Goal: Task Accomplishment & Management: Use online tool/utility

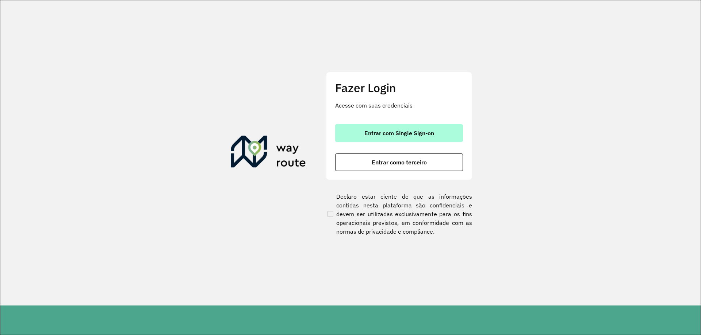
click at [408, 137] on button "Entrar com Single Sign-on" at bounding box center [399, 133] width 128 height 18
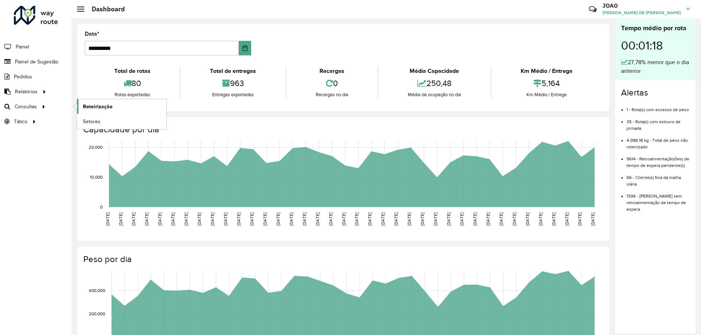
click at [103, 109] on span "Roteirização" at bounding box center [98, 107] width 30 height 8
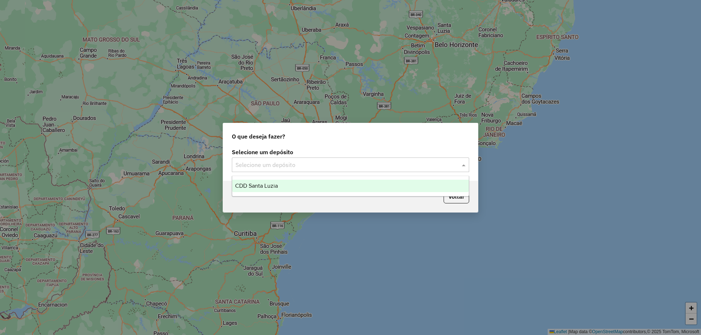
click at [362, 161] on input "text" at bounding box center [342, 165] width 215 height 9
click at [360, 187] on div "CDD Santa Luzia" at bounding box center [350, 186] width 237 height 12
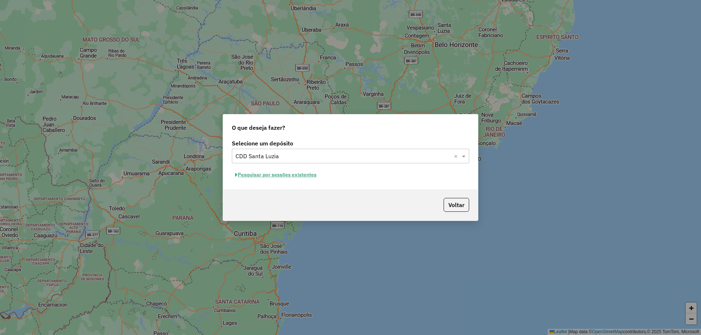
click at [309, 173] on button "Pesquisar por sessões existentes" at bounding box center [276, 174] width 88 height 11
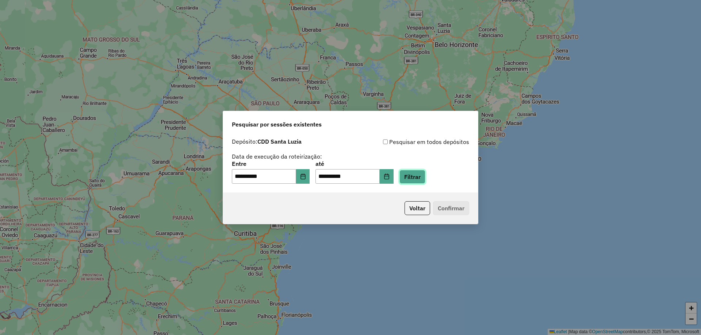
click at [419, 172] on button "Filtrar" at bounding box center [412, 177] width 26 height 14
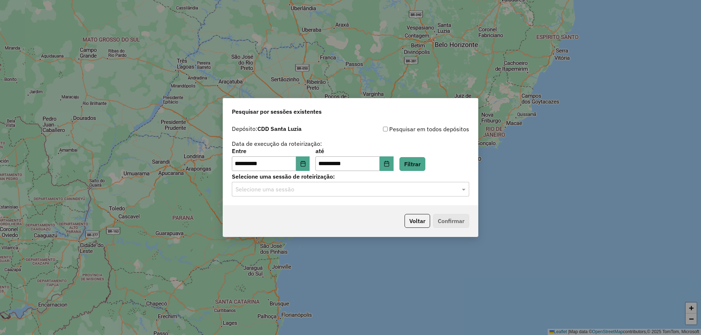
click at [321, 193] on input "text" at bounding box center [342, 189] width 215 height 9
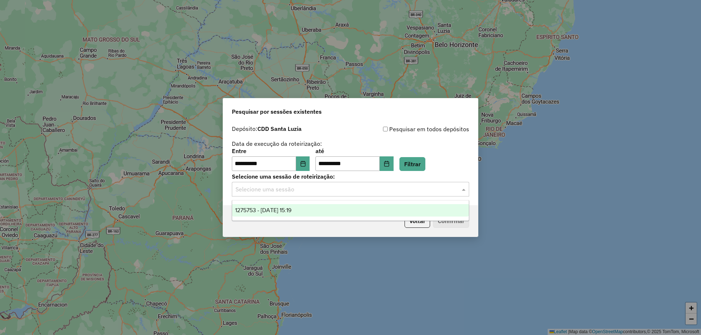
click at [322, 208] on div "1275753 - 15/09/2025 15:19" at bounding box center [350, 210] width 237 height 12
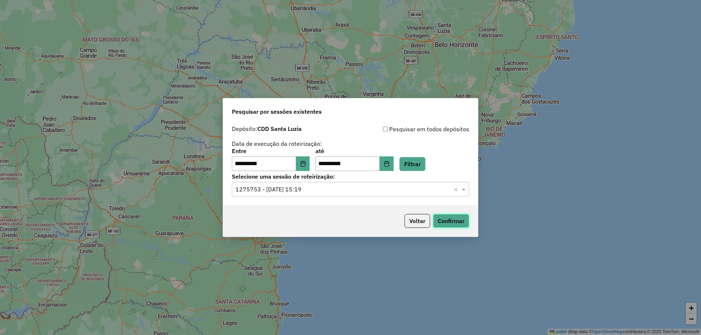
click at [442, 223] on button "Confirmar" at bounding box center [451, 221] width 36 height 14
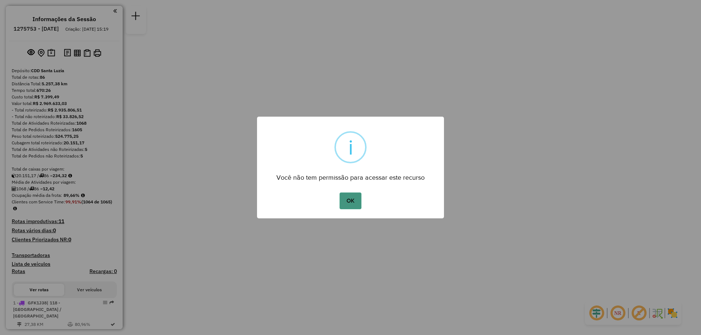
click at [352, 201] on button "OK" at bounding box center [350, 201] width 22 height 17
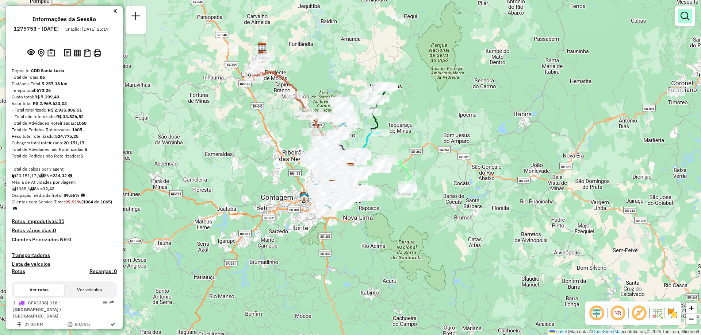
click at [686, 14] on em at bounding box center [684, 16] width 9 height 9
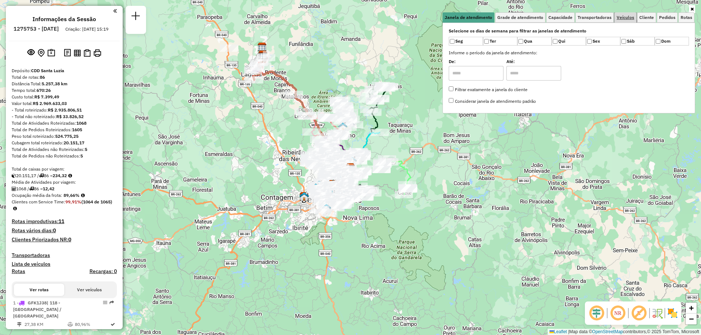
click at [628, 16] on span "Veículos" at bounding box center [626, 17] width 18 height 4
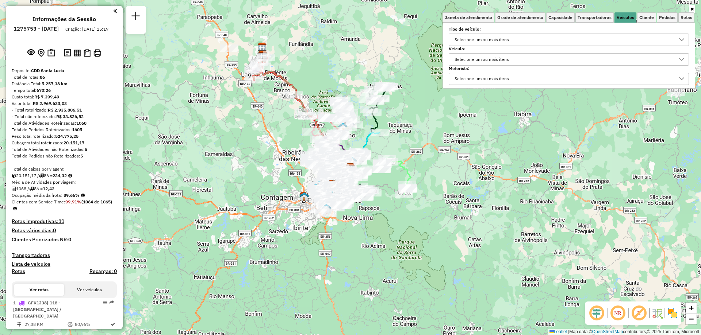
click at [493, 60] on div "Selecione um ou mais itens" at bounding box center [482, 60] width 60 height 12
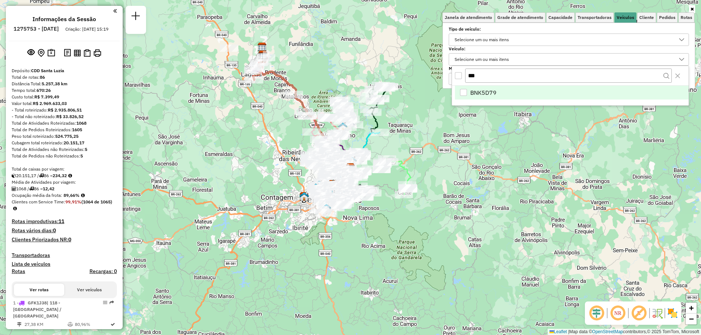
type input "***"
click at [494, 97] on li "BNK5D79" at bounding box center [572, 93] width 234 height 14
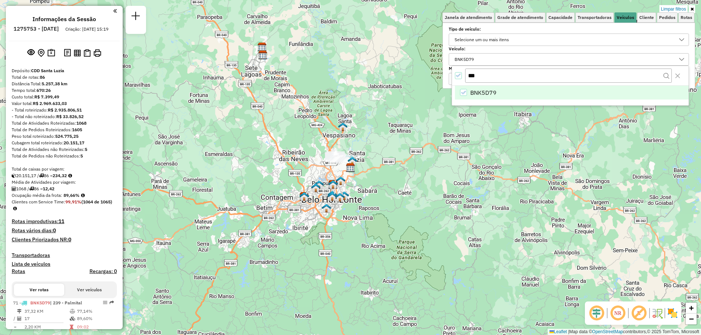
scroll to position [73, 0]
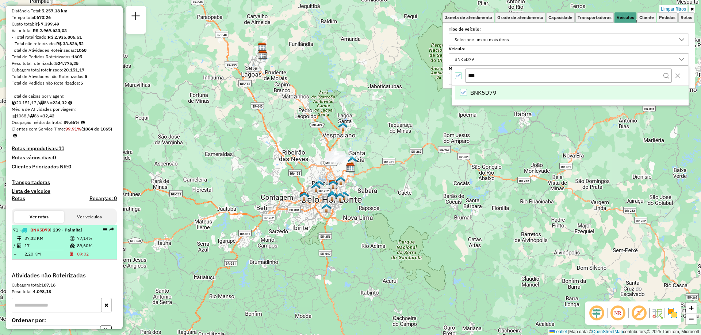
click at [88, 258] on td "09:02" at bounding box center [95, 254] width 37 height 7
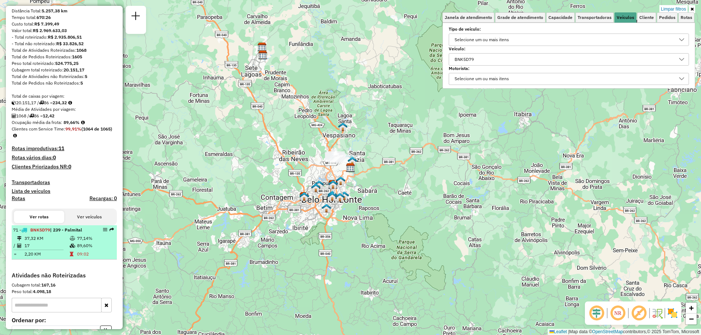
select select "**********"
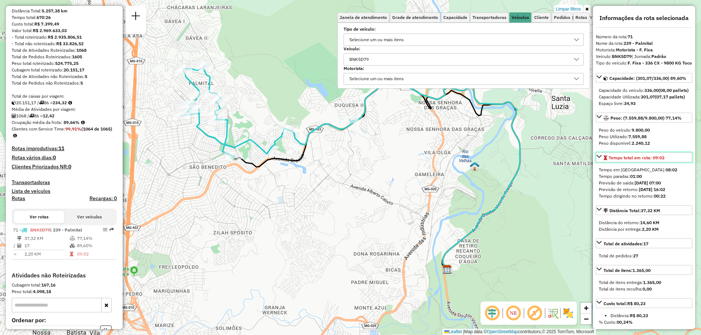
click at [625, 161] on span "Tempo total em rota: 09:02" at bounding box center [637, 157] width 56 height 5
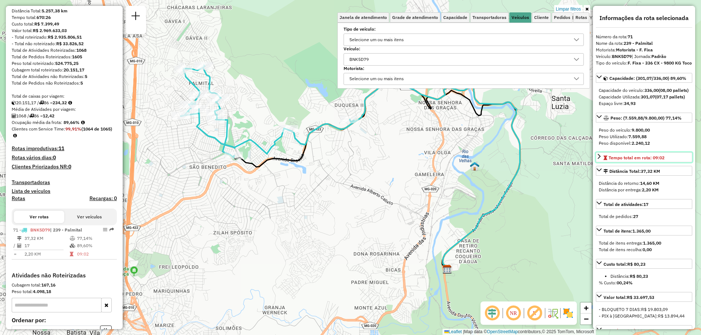
click at [627, 161] on span "Tempo total em rota: 09:02" at bounding box center [637, 157] width 56 height 5
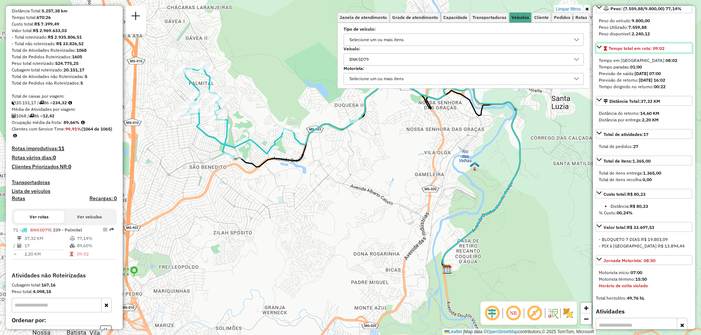
scroll to position [146, 0]
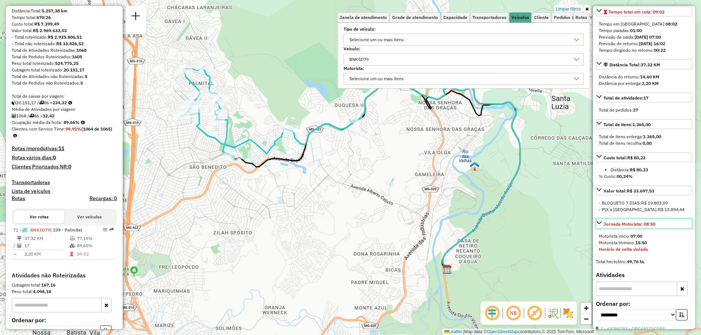
click at [643, 228] on div "Jornada Motorista: 08:50" at bounding box center [629, 224] width 52 height 7
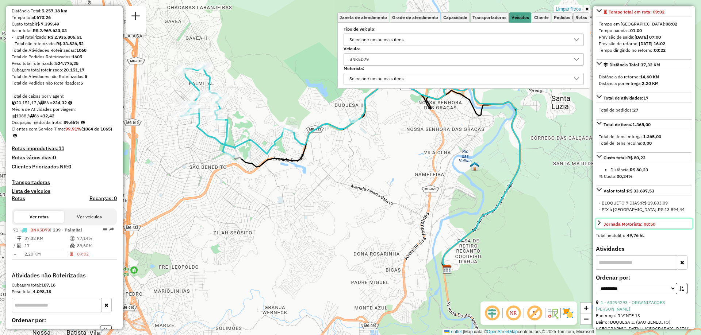
click at [643, 228] on div "Jornada Motorista: 08:50" at bounding box center [629, 224] width 52 height 7
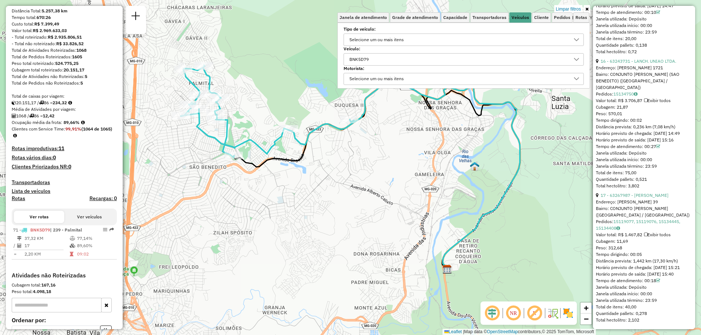
scroll to position [2465, 0]
click at [587, 8] on icon at bounding box center [586, 9] width 3 height 4
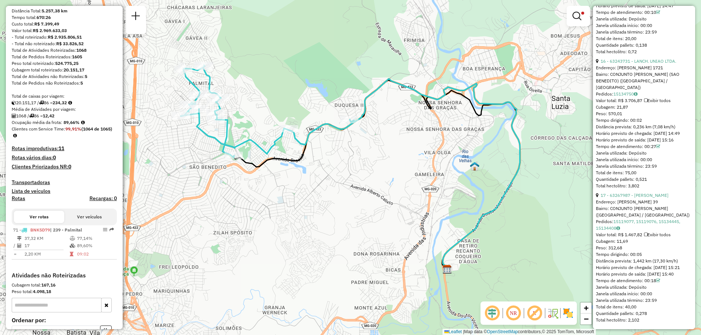
scroll to position [0, 0]
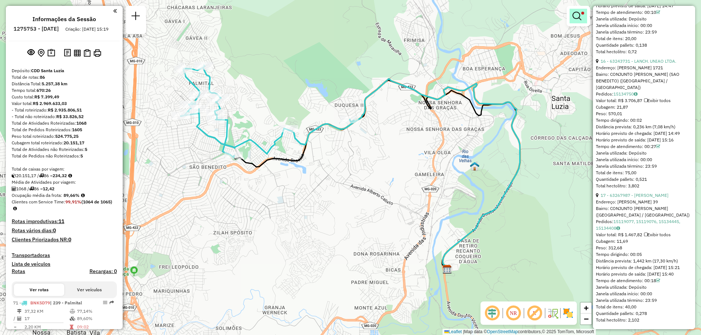
click at [579, 15] on em at bounding box center [576, 16] width 9 height 9
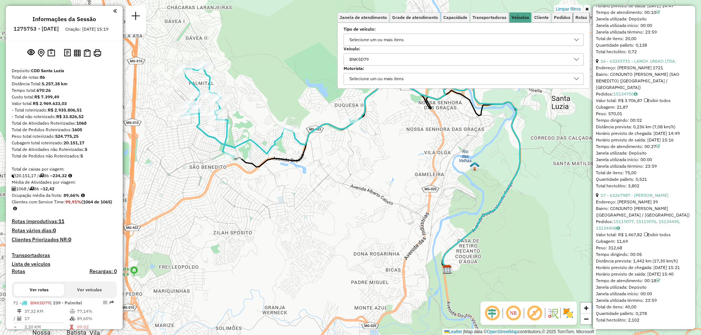
click at [579, 15] on span "Rotas" at bounding box center [581, 17] width 12 height 4
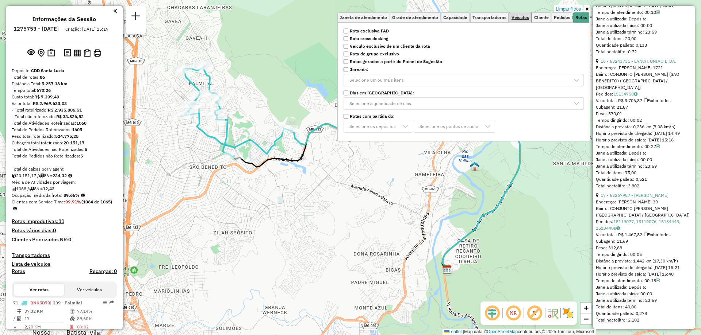
click at [528, 19] on span "Veículos" at bounding box center [520, 17] width 18 height 4
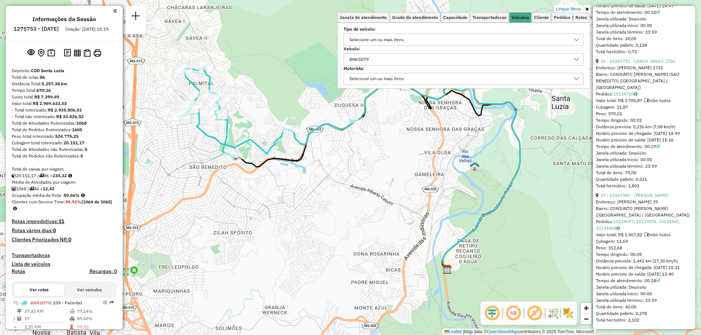
click at [371, 60] on div "BNK5D79" at bounding box center [359, 60] width 24 height 12
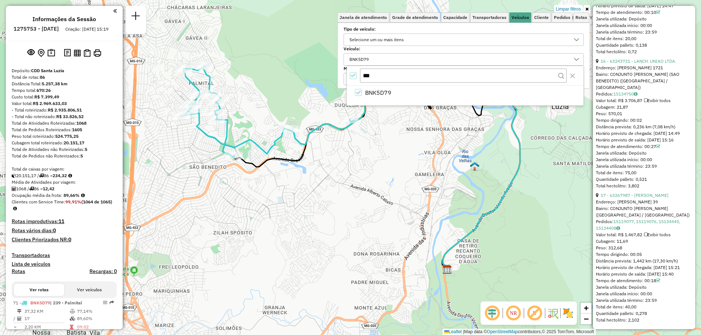
click at [352, 79] on div "***" at bounding box center [465, 76] width 237 height 20
click at [352, 78] on icon "All items selected" at bounding box center [353, 75] width 5 height 5
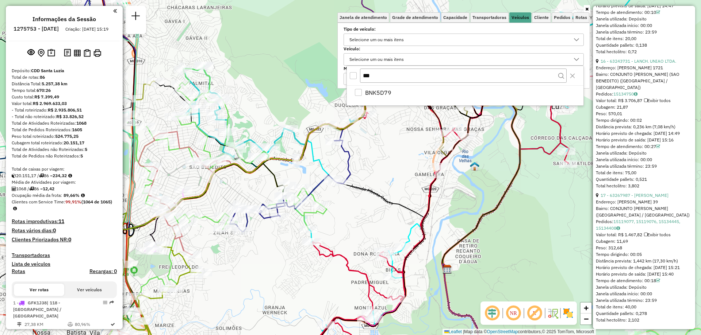
click at [386, 141] on div "Janela de atendimento Grade de atendimento Capacidade Transportadoras Veículos …" at bounding box center [350, 167] width 701 height 335
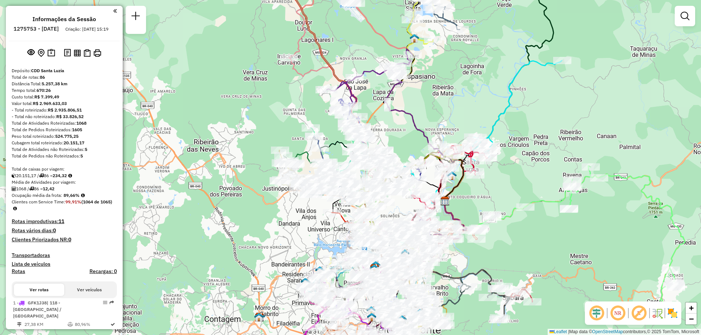
scroll to position [73, 0]
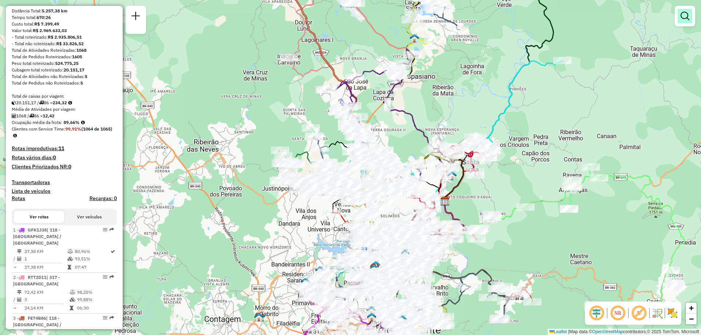
click at [680, 15] on em at bounding box center [684, 16] width 9 height 9
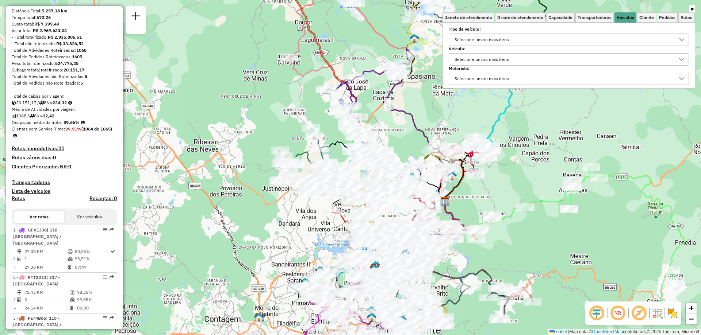
click at [487, 59] on div "Selecione um ou mais itens" at bounding box center [482, 60] width 60 height 12
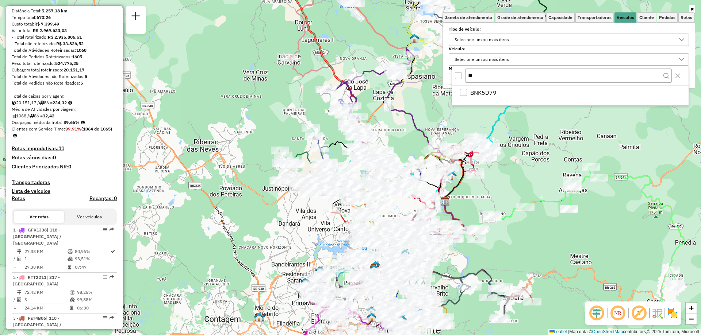
type input "*"
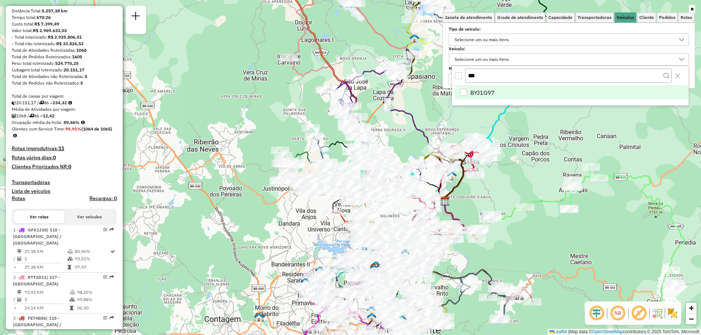
type input "***"
click at [484, 90] on span "BYJ1G97" at bounding box center [482, 92] width 24 height 9
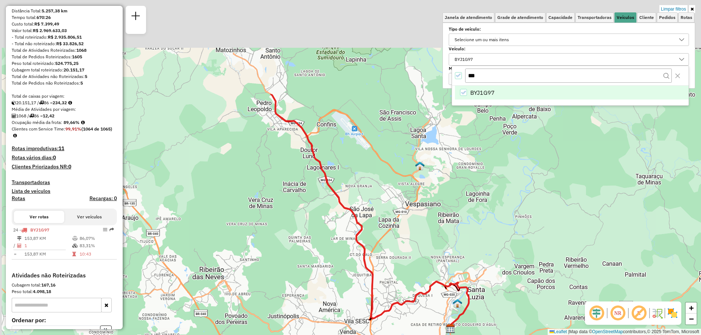
drag, startPoint x: 273, startPoint y: 50, endPoint x: 279, endPoint y: 196, distance: 146.5
click at [279, 196] on div "Limpar filtros Janela de atendimento Grade de atendimento Capacidade Transporta…" at bounding box center [350, 167] width 701 height 335
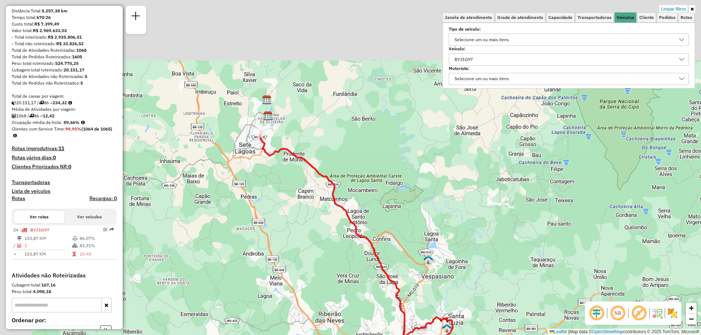
drag, startPoint x: 195, startPoint y: 101, endPoint x: 332, endPoint y: 206, distance: 172.2
click at [332, 206] on div "Limpar filtros Janela de atendimento Grade de atendimento Capacidade Transporta…" at bounding box center [350, 167] width 701 height 335
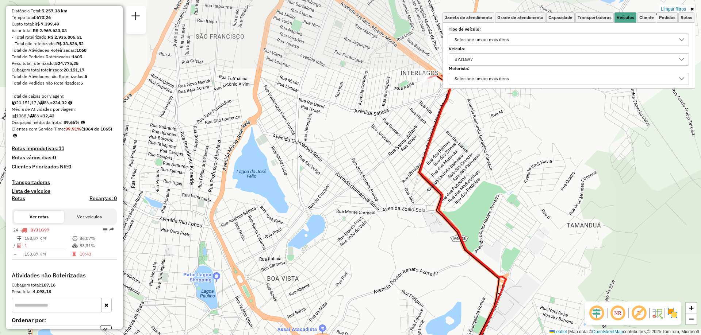
drag, startPoint x: 414, startPoint y: 128, endPoint x: 259, endPoint y: 238, distance: 189.8
click at [259, 238] on div "Limpar filtros Janela de atendimento Grade de atendimento Capacidade Transporta…" at bounding box center [350, 167] width 701 height 335
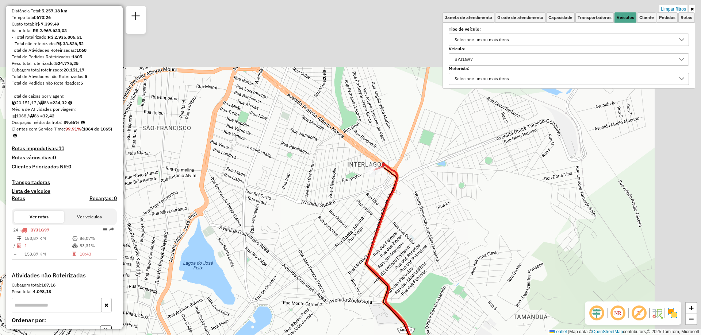
drag, startPoint x: 371, startPoint y: 164, endPoint x: 318, endPoint y: 257, distance: 106.8
click at [318, 257] on div "Limpar filtros Janela de atendimento Grade de atendimento Capacidade Transporta…" at bounding box center [350, 167] width 701 height 335
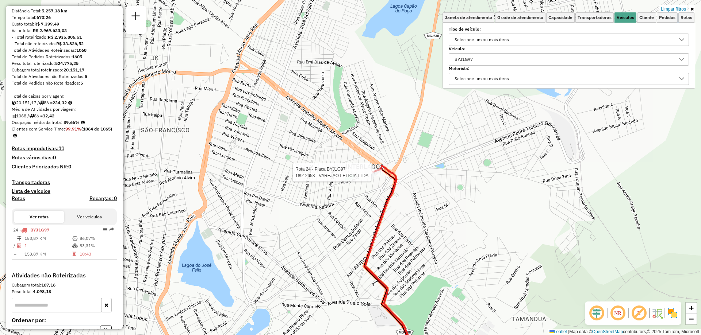
scroll to position [137, 0]
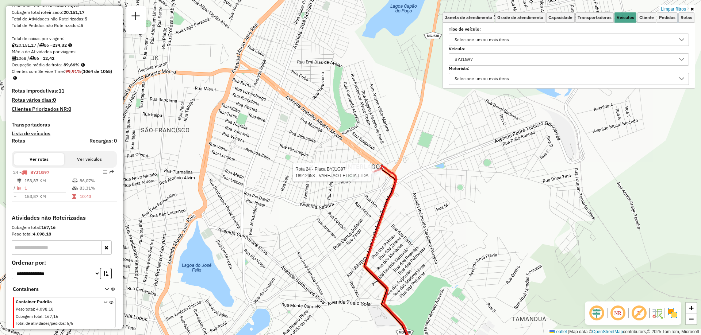
select select "**********"
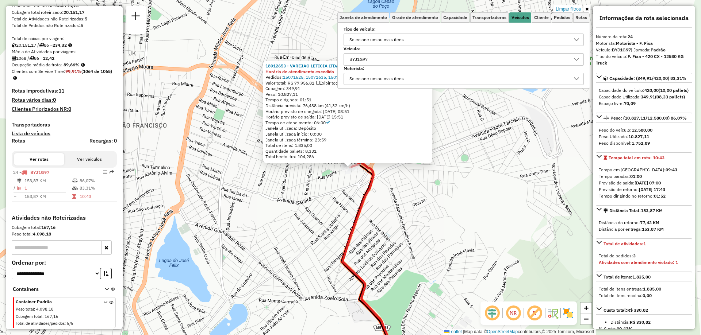
click at [587, 10] on icon at bounding box center [586, 9] width 3 height 4
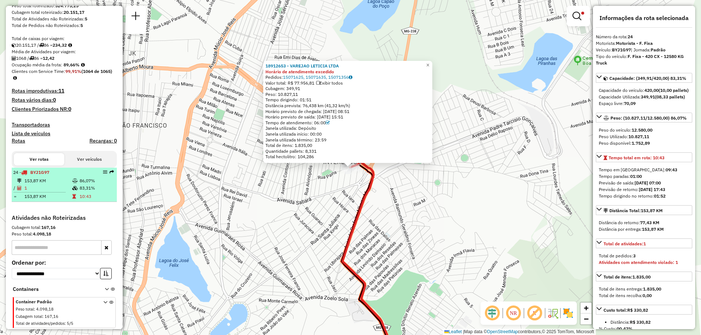
click at [99, 190] on td "83,31%" at bounding box center [96, 188] width 35 height 7
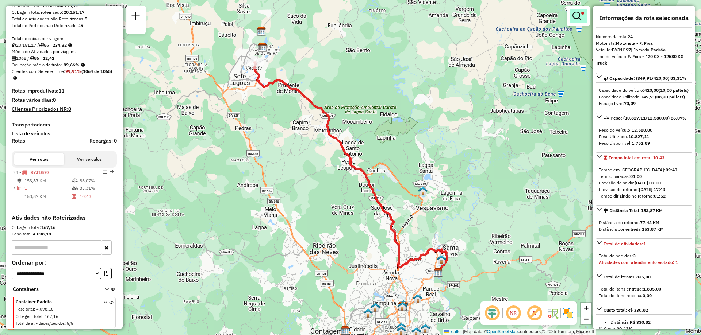
click at [579, 19] on em at bounding box center [576, 16] width 9 height 9
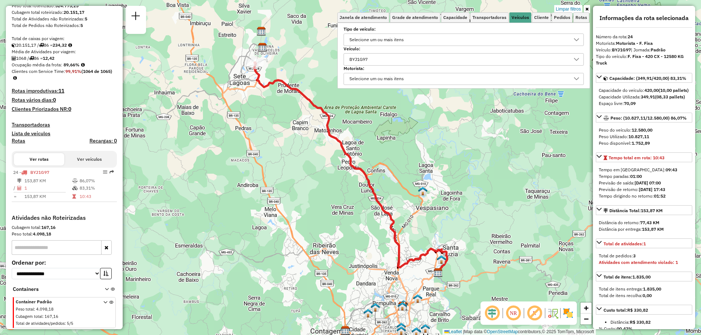
click at [417, 64] on div "BYJ1G97" at bounding box center [458, 60] width 223 height 12
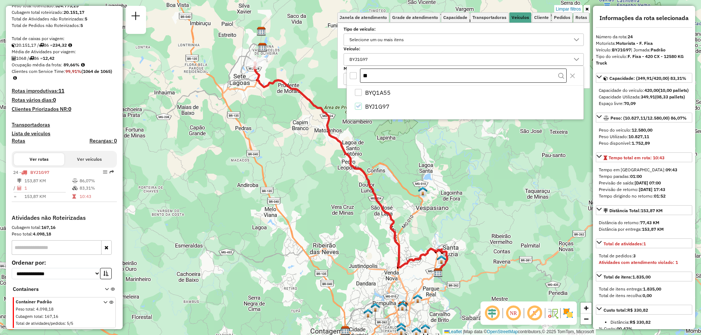
type input "*"
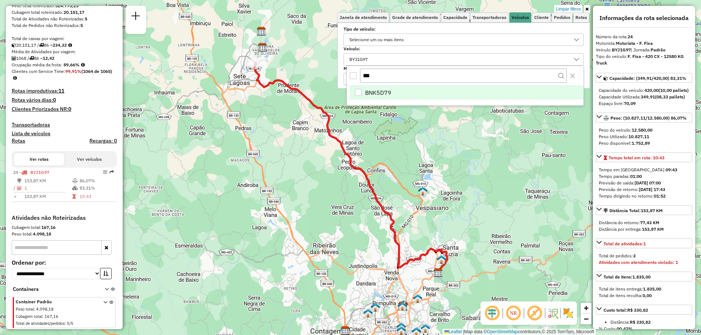
type input "***"
click at [389, 89] on span "BNK5D79" at bounding box center [378, 92] width 26 height 9
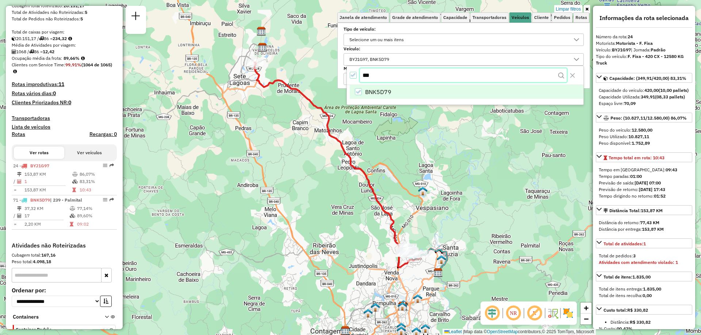
click at [378, 77] on input "***" at bounding box center [463, 76] width 207 height 14
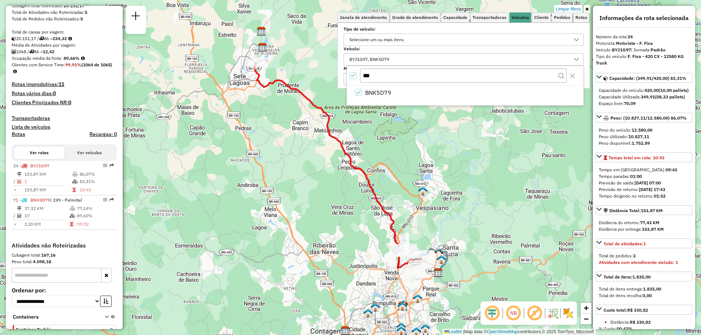
click at [349, 74] on div "***" at bounding box center [465, 76] width 237 height 20
click at [351, 75] on icon "All items selected" at bounding box center [353, 75] width 5 height 5
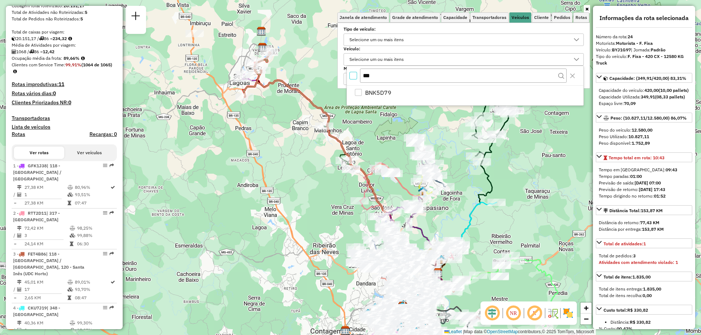
click at [426, 141] on div "Janela de atendimento Grade de atendimento Capacidade Transportadoras Veículos …" at bounding box center [350, 167] width 701 height 335
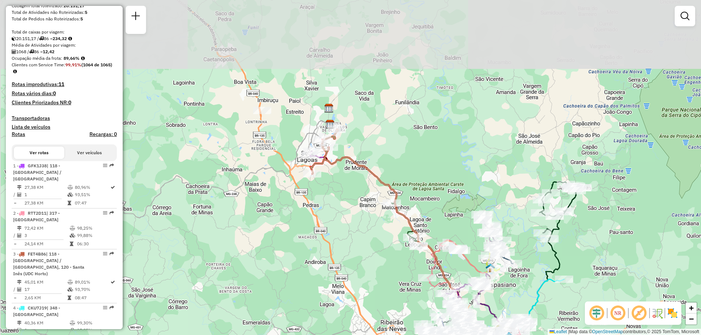
drag, startPoint x: 257, startPoint y: 137, endPoint x: 337, endPoint y: 233, distance: 124.6
click at [337, 233] on div "Janela de atendimento Grade de atendimento Capacidade Transportadoras Veículos …" at bounding box center [350, 167] width 701 height 335
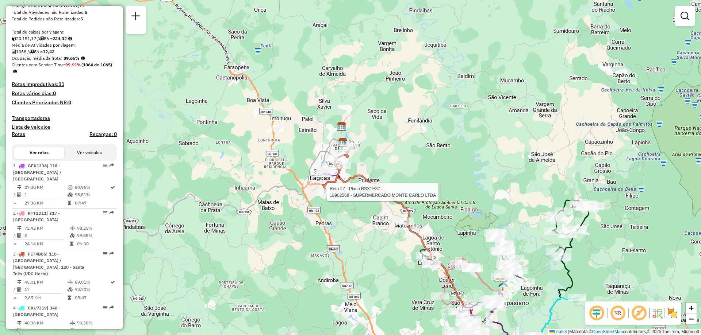
click at [322, 196] on div at bounding box center [325, 192] width 18 height 7
select select "**********"
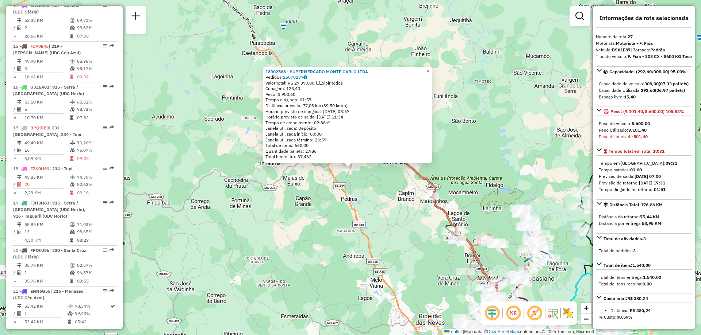
scroll to position [1336, 0]
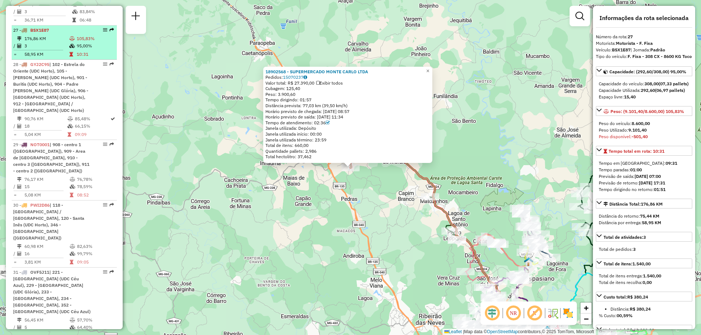
click at [100, 42] on td "95,00%" at bounding box center [95, 45] width 38 height 7
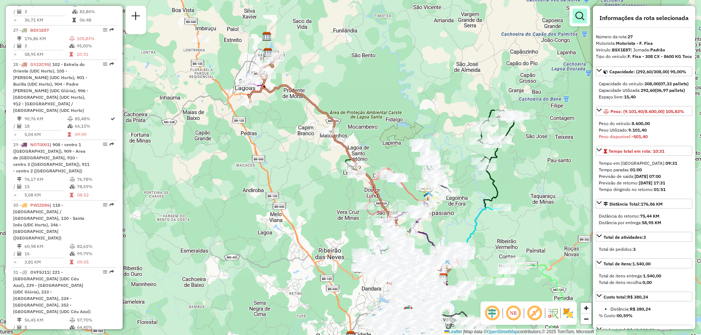
click at [579, 18] on em at bounding box center [579, 16] width 9 height 9
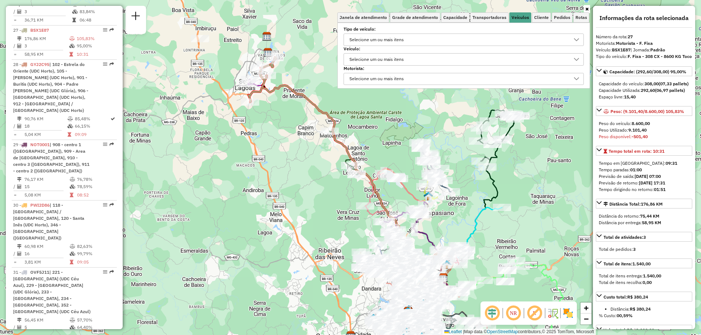
click at [389, 60] on div "Selecione um ou mais itens" at bounding box center [377, 60] width 60 height 12
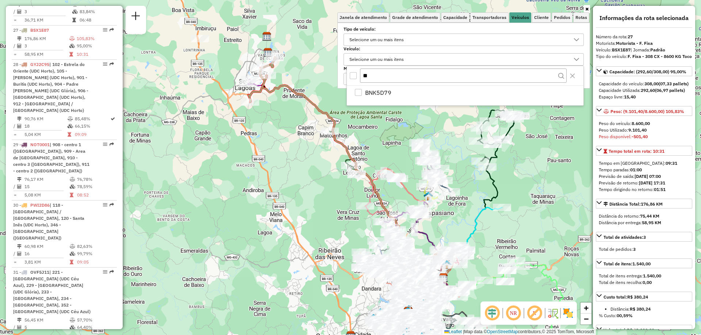
type input "*"
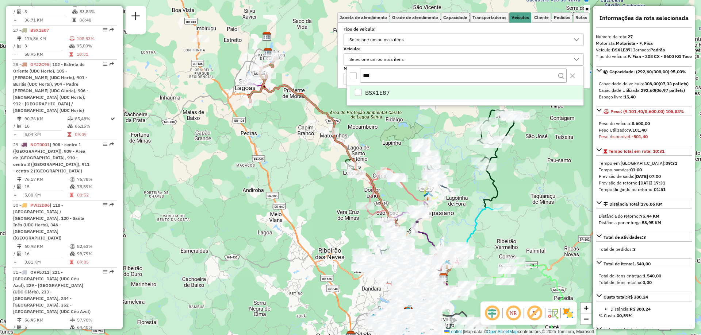
type input "***"
click at [398, 92] on li "BSX1E87" at bounding box center [467, 93] width 234 height 14
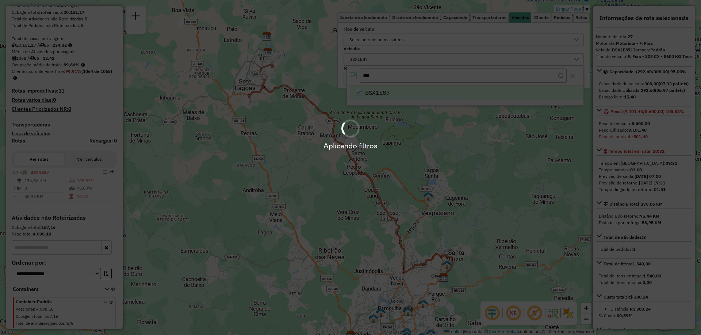
scroll to position [137, 0]
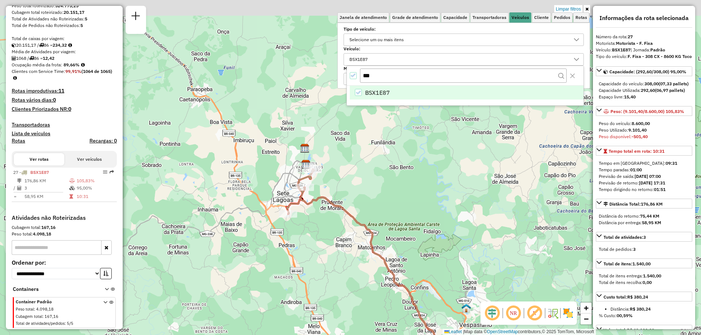
drag, startPoint x: 306, startPoint y: 170, endPoint x: 348, endPoint y: 293, distance: 130.8
click at [348, 293] on div "Limpar filtros Janela de atendimento Grade de atendimento Capacidade Transporta…" at bounding box center [350, 167] width 701 height 335
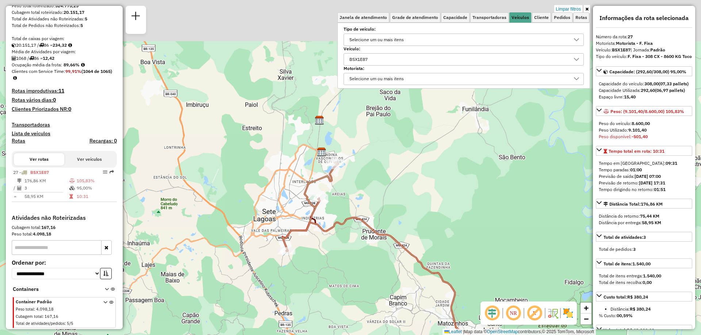
drag, startPoint x: 313, startPoint y: 204, endPoint x: 328, endPoint y: 258, distance: 56.3
click at [328, 258] on div "Limpar filtros Janela de atendimento Grade de atendimento Capacidade Transporta…" at bounding box center [350, 167] width 701 height 335
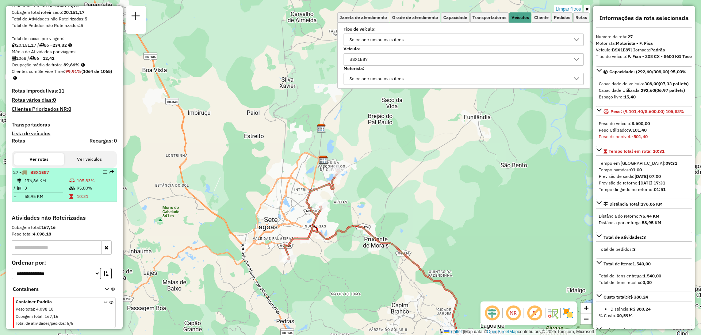
click at [76, 187] on td "95,00%" at bounding box center [95, 188] width 38 height 7
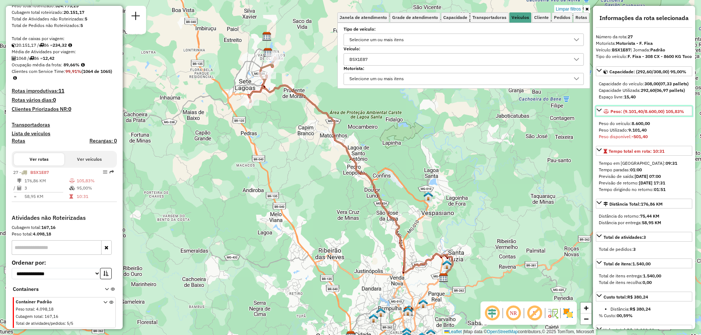
click at [683, 114] on span "Peso: (9.101,40/8.600,00) 105,83%" at bounding box center [647, 111] width 74 height 5
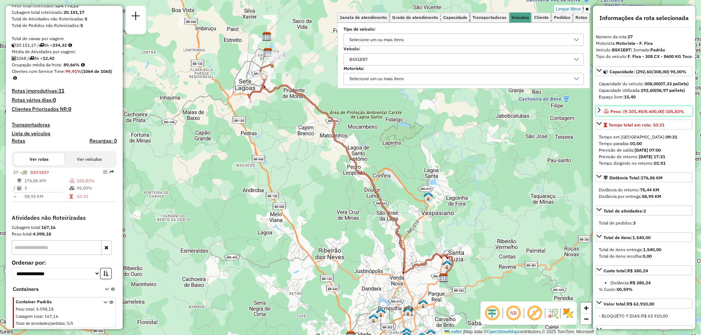
click at [683, 114] on span "Peso: (9.101,40/8.600,00) 105,83%" at bounding box center [647, 111] width 74 height 5
